Goal: Check status: Check status

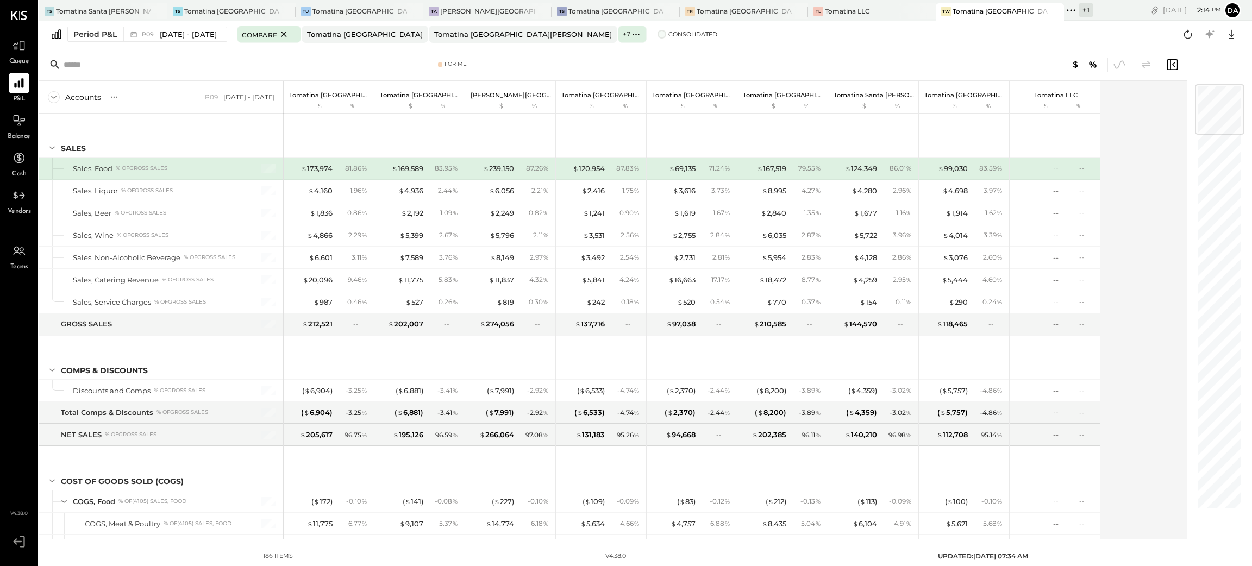
click at [658, 38] on span at bounding box center [662, 34] width 9 height 9
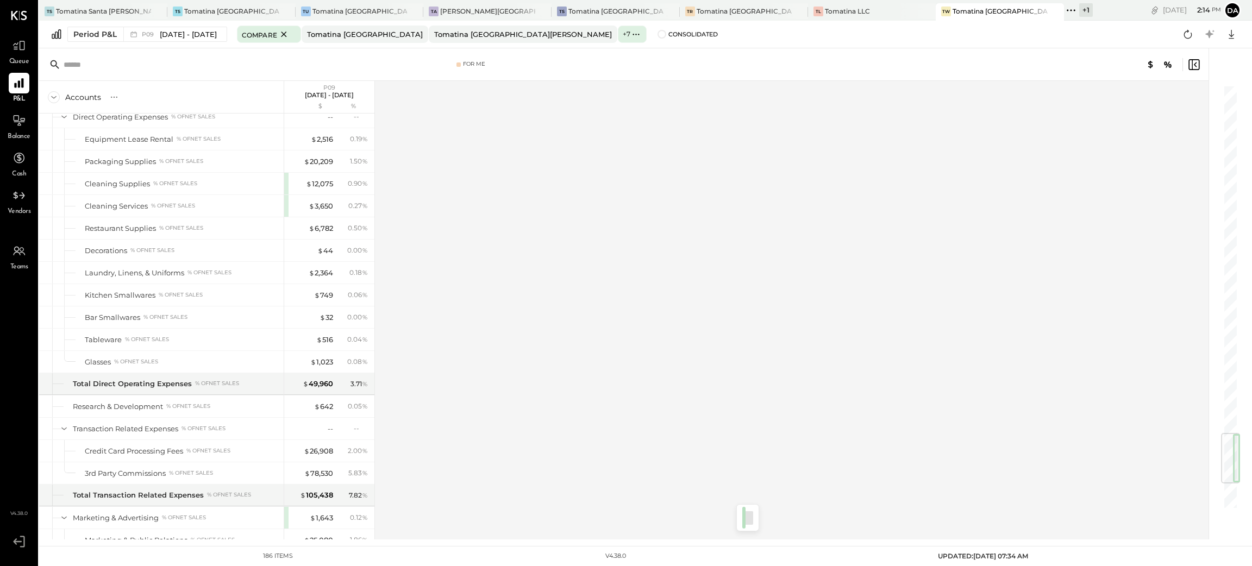
scroll to position [3177, 0]
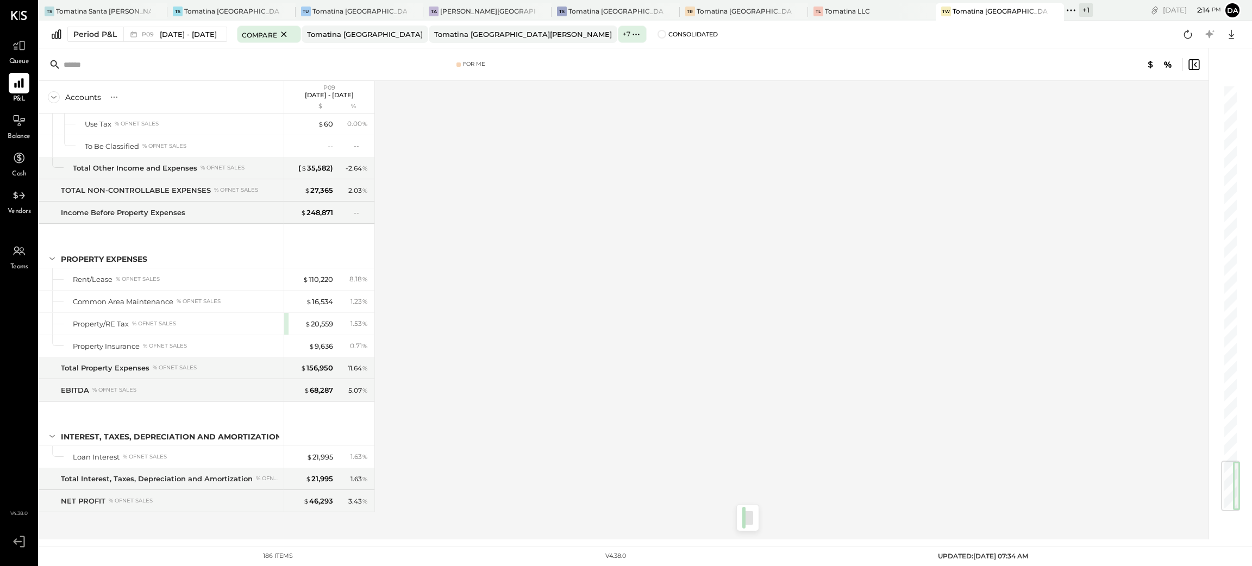
drag, startPoint x: 1231, startPoint y: 114, endPoint x: 1218, endPoint y: 546, distance: 432.2
click at [1211, 552] on main "TS Tomatina [GEOGRAPHIC_DATA] TS Tomatina [GEOGRAPHIC_DATA] [GEOGRAPHIC_DATA] […" at bounding box center [645, 283] width 1213 height 566
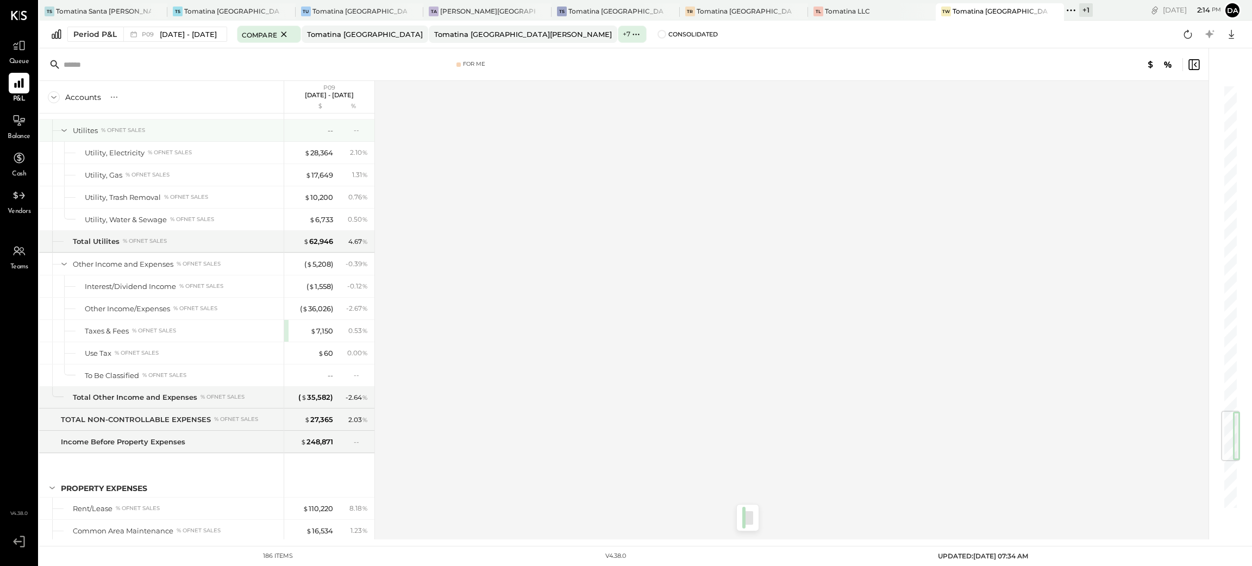
scroll to position [2769, 0]
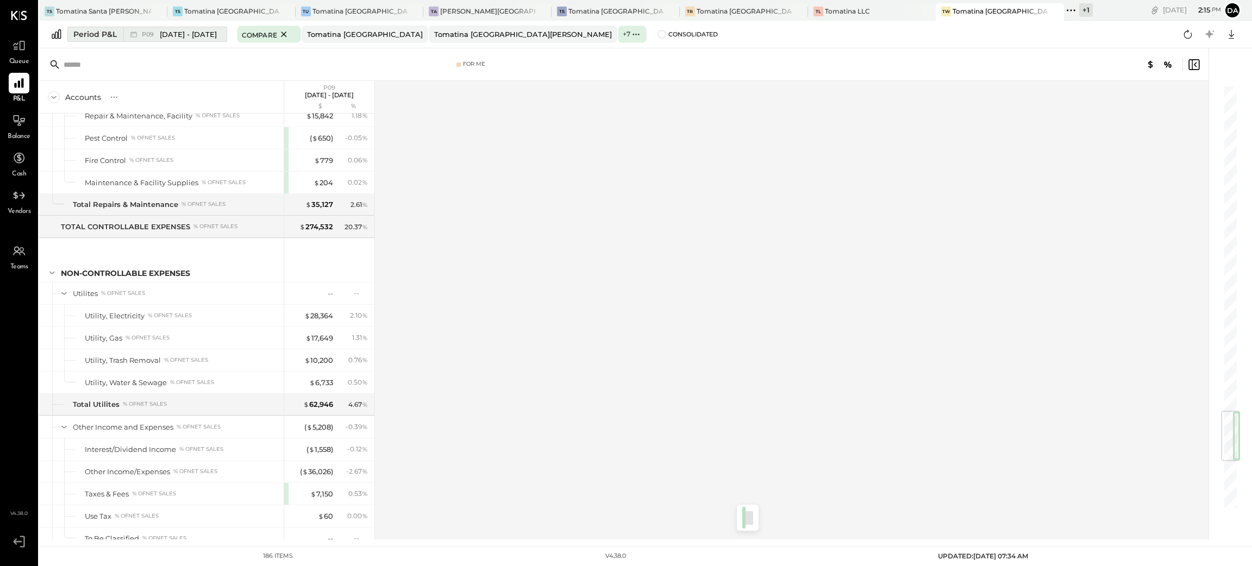
click at [152, 35] on span "P09" at bounding box center [149, 35] width 15 height 6
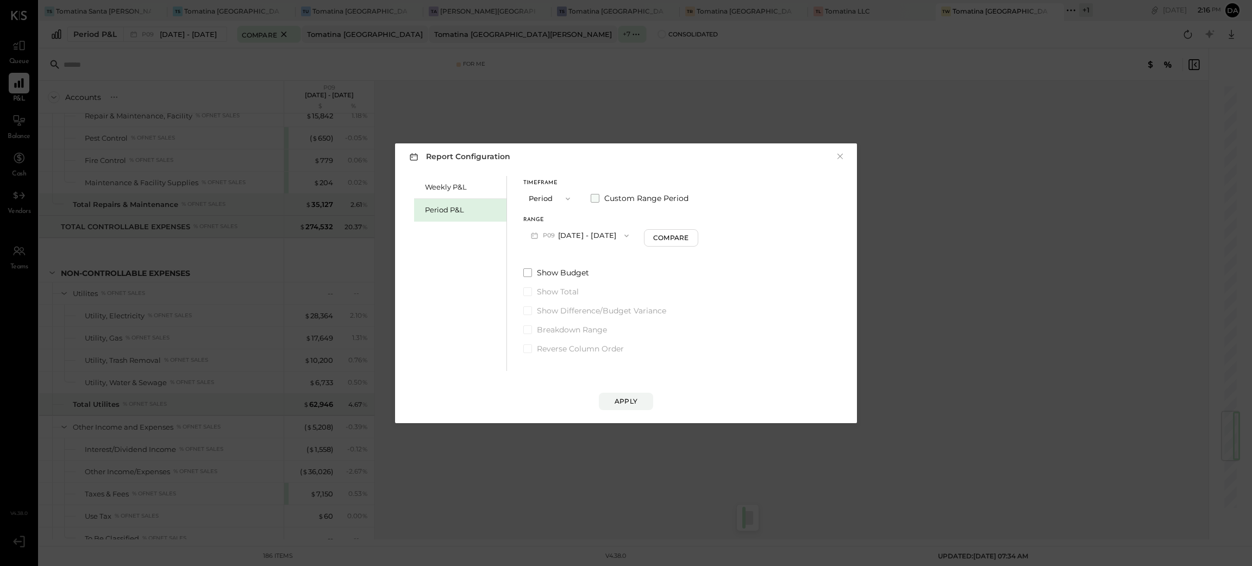
click at [595, 203] on div "Timeframe Period Custom Range Period" at bounding box center [610, 194] width 175 height 28
click at [592, 203] on label "Custom Range Period" at bounding box center [640, 198] width 98 height 11
click at [539, 203] on button "Period" at bounding box center [550, 199] width 54 height 20
click at [621, 184] on div "Timeframe Period Period Quarter YTD Year Custom Range Period" at bounding box center [606, 194] width 167 height 28
click at [550, 193] on button "Period" at bounding box center [550, 199] width 54 height 20
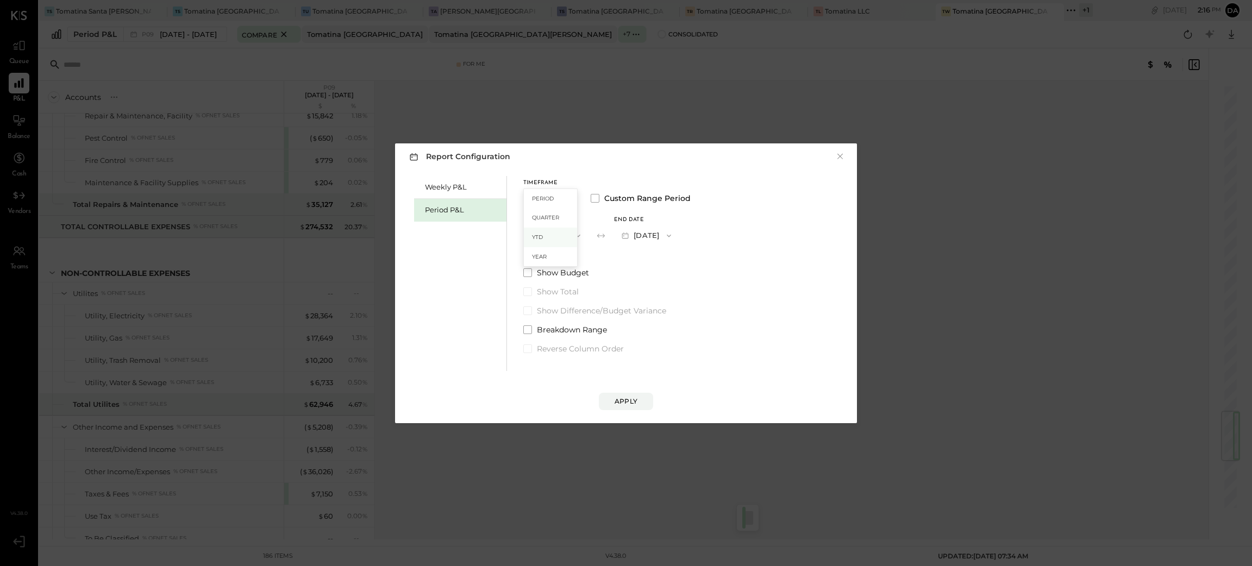
click at [552, 240] on div "YTD" at bounding box center [550, 238] width 53 height 20
click at [623, 403] on div "Apply" at bounding box center [626, 401] width 23 height 9
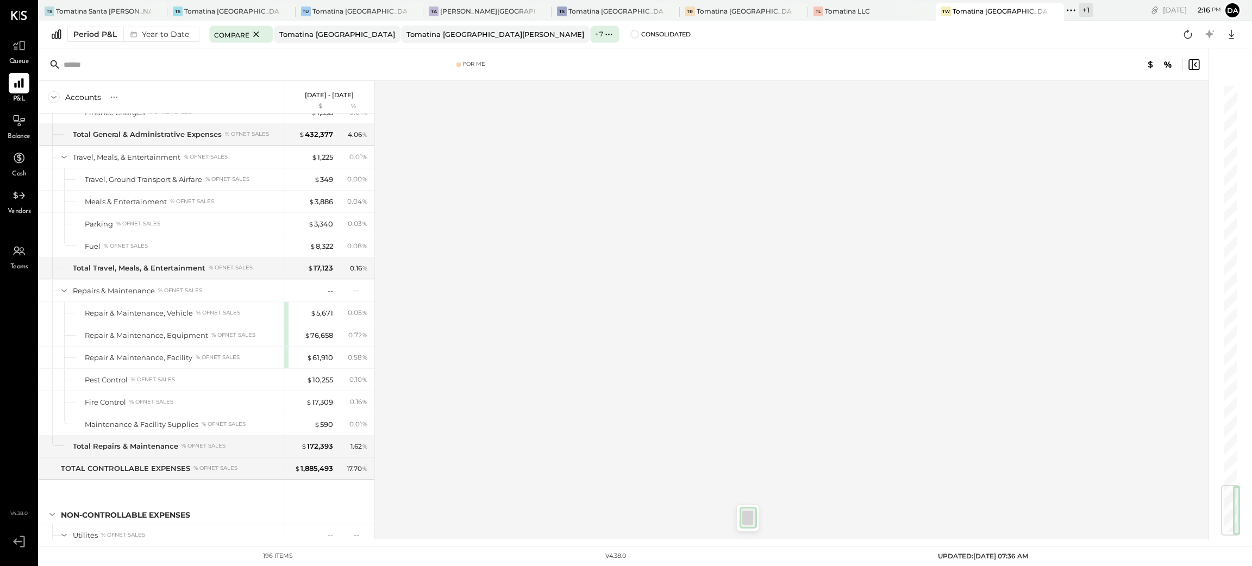
scroll to position [3378, 0]
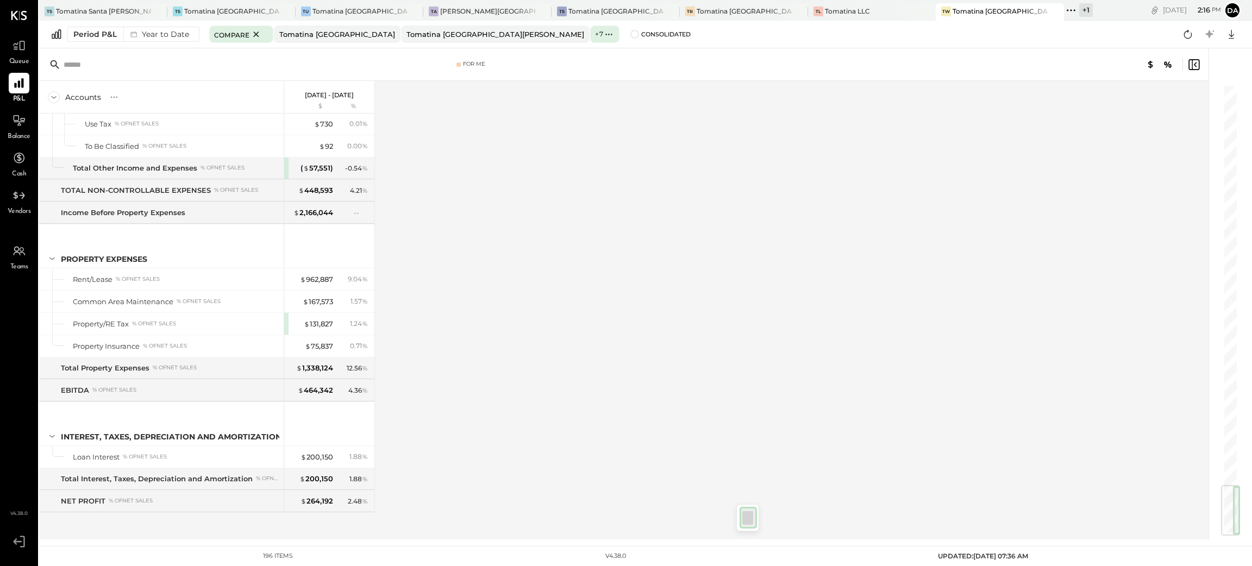
drag, startPoint x: 1214, startPoint y: 241, endPoint x: 1179, endPoint y: 572, distance: 332.8
click at [1179, 566] on html "Queue P&L Balance Cash Vendors Teams v 4.38.0 TS Tomatina [GEOGRAPHIC_DATA] TS …" at bounding box center [626, 283] width 1252 height 566
